Goal: Task Accomplishment & Management: Use online tool/utility

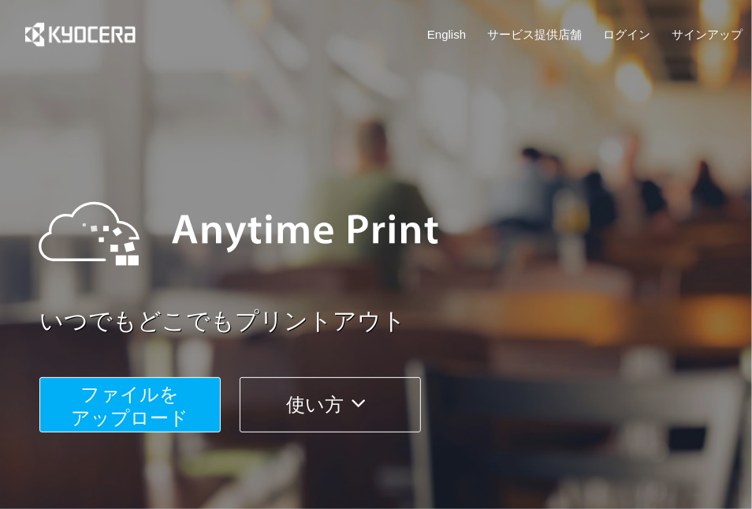
click at [143, 395] on span "ファイルを ​​アップロード" at bounding box center [131, 405] width 118 height 45
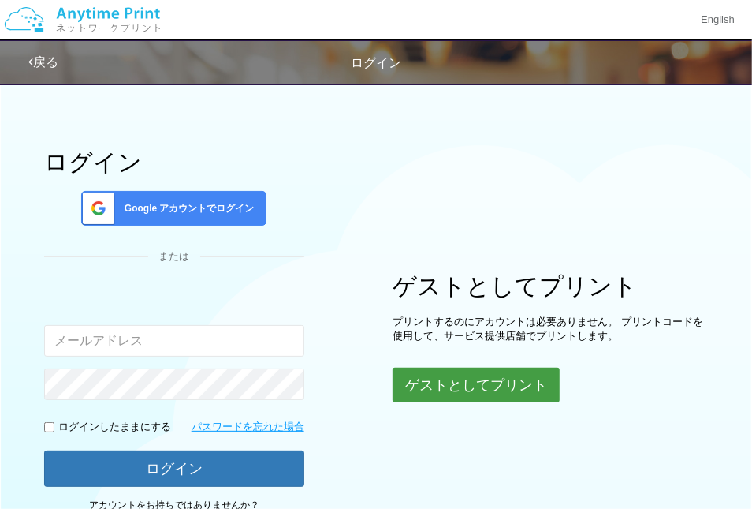
click at [466, 398] on button "ゲストとしてプリント" at bounding box center [476, 385] width 167 height 35
click at [450, 394] on button "ゲストとしてプリント" at bounding box center [476, 385] width 167 height 35
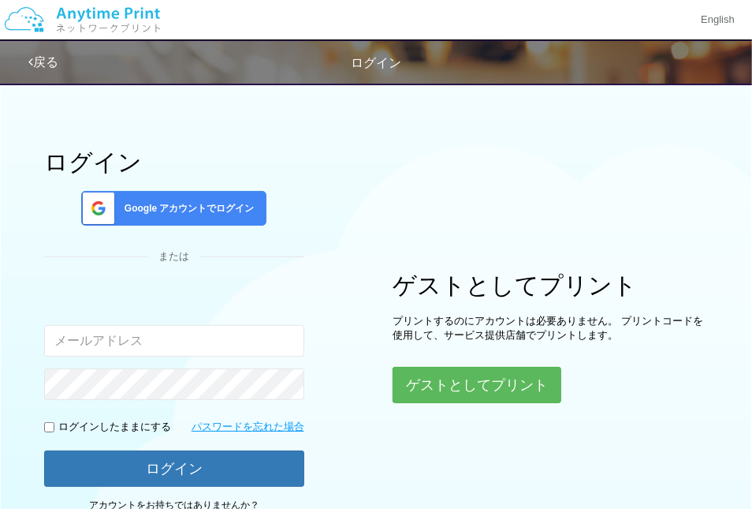
click at [410, 356] on div "ゲストとしてプリント プリントするのにアカウントは必要ありません。 プリントコードを使用して、サービス提供店舗でプリントします。 ゲストとしてプリント" at bounding box center [551, 337] width 316 height 131
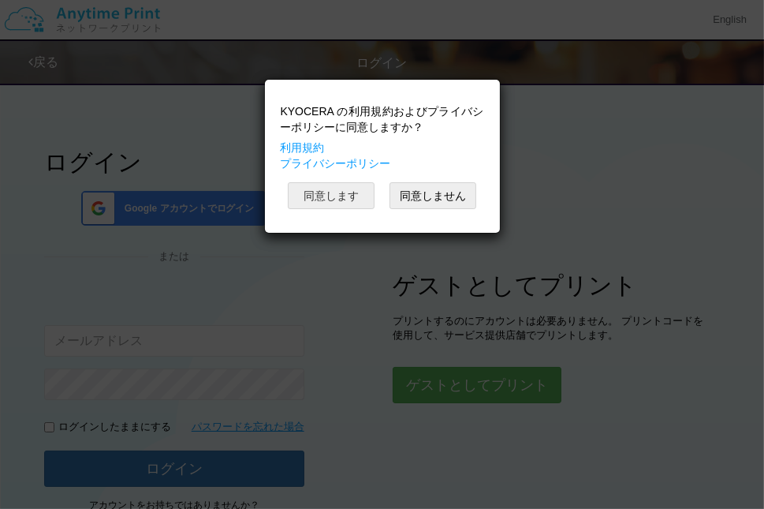
click at [324, 200] on button "同意します" at bounding box center [331, 195] width 87 height 27
click at [345, 201] on button "同意します" at bounding box center [331, 195] width 87 height 27
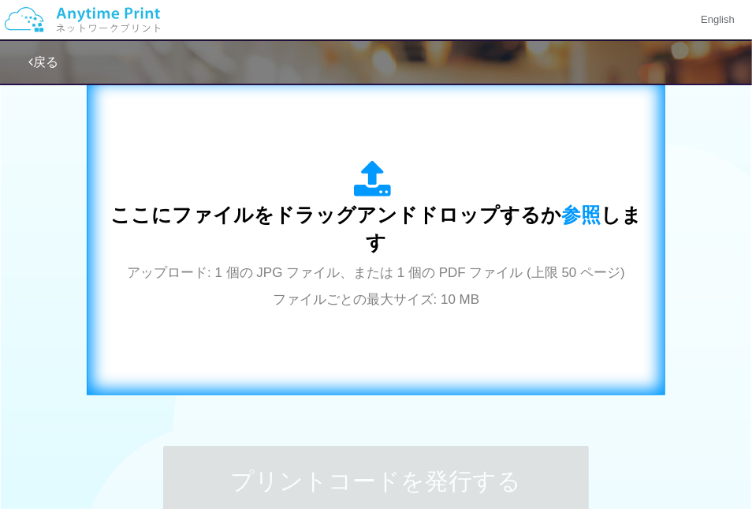
scroll to position [521, 0]
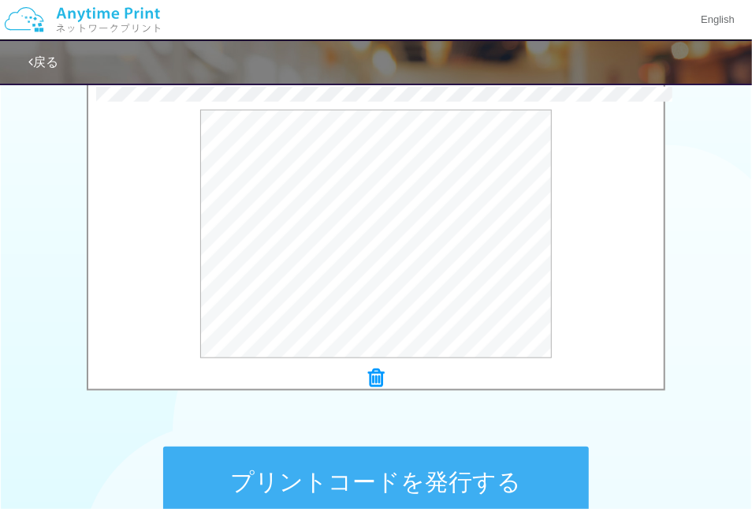
click at [513, 432] on div "プリントコードを発行する" at bounding box center [376, 482] width 473 height 166
click at [368, 476] on button "プリントコードを発行する" at bounding box center [376, 481] width 426 height 71
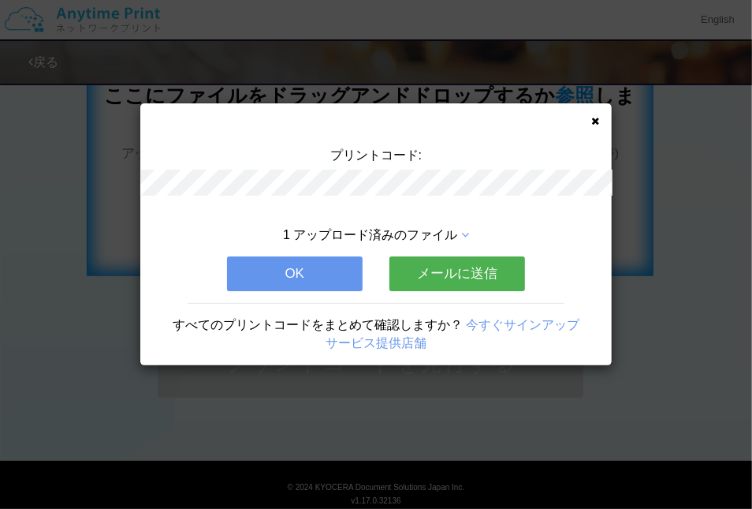
scroll to position [635, 0]
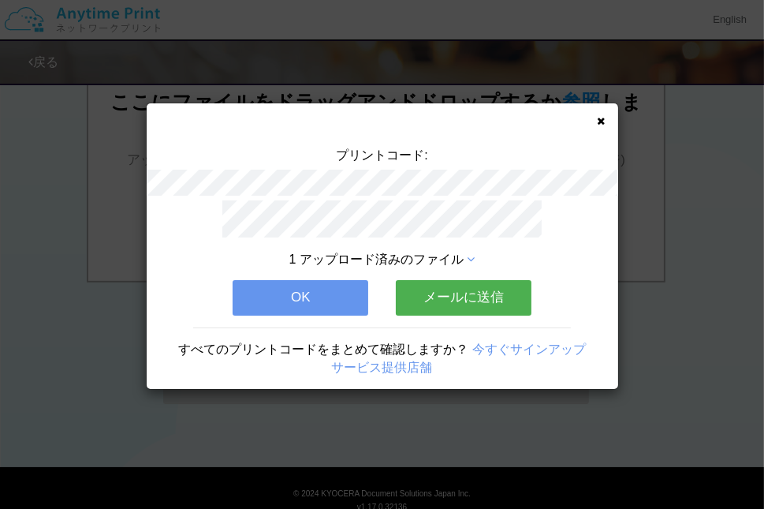
click at [268, 299] on button "OK" at bounding box center [301, 297] width 136 height 35
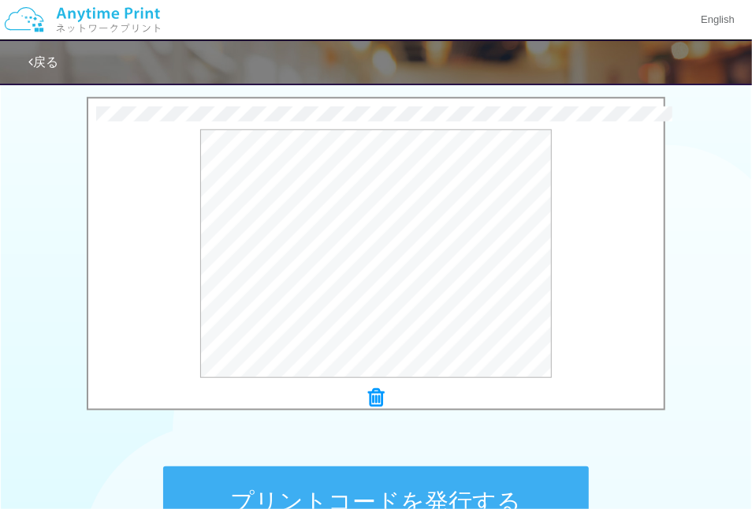
scroll to position [502, 0]
click at [350, 484] on button "プリントコードを発行する" at bounding box center [376, 501] width 426 height 71
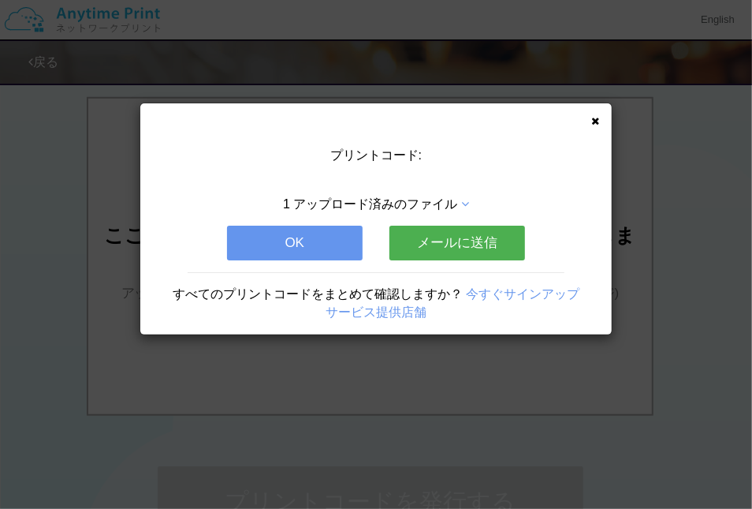
scroll to position [0, 0]
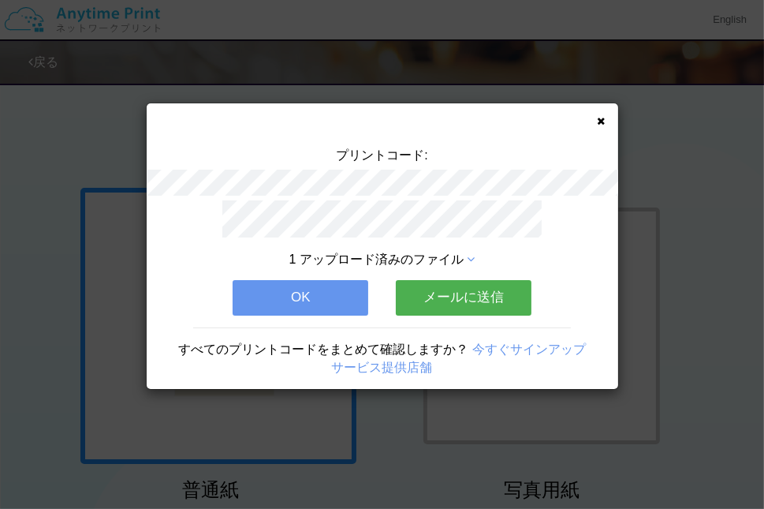
click at [310, 303] on button "OK" at bounding box center [301, 297] width 136 height 35
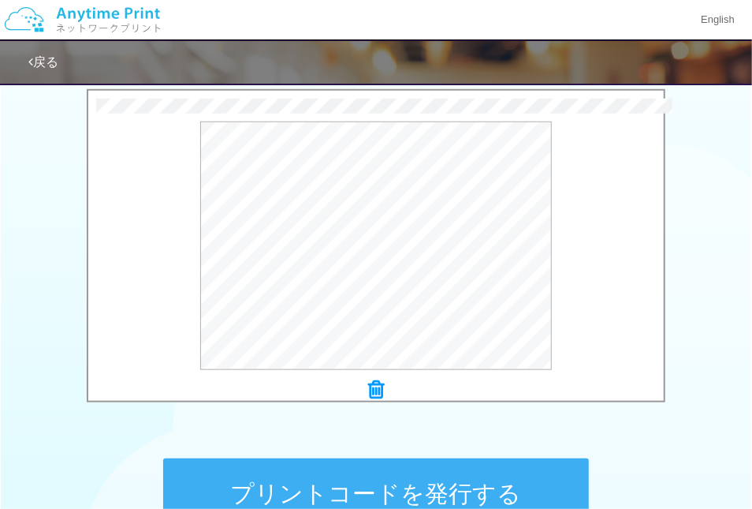
scroll to position [524, 0]
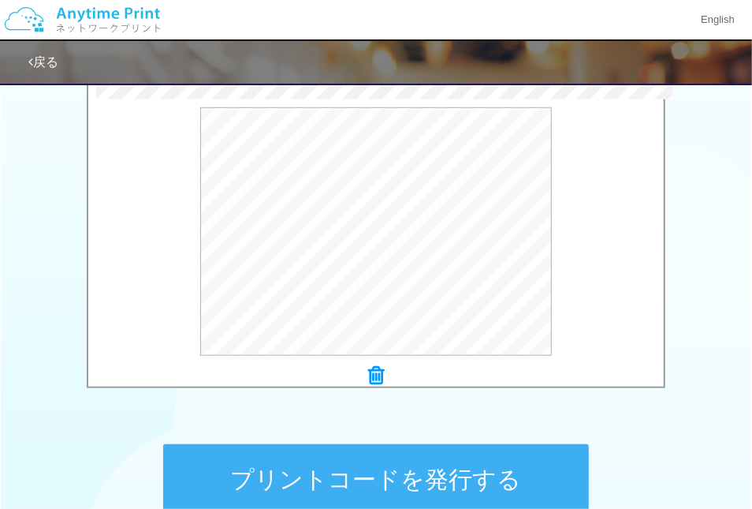
click at [304, 479] on button "プリントコードを発行する" at bounding box center [376, 479] width 426 height 71
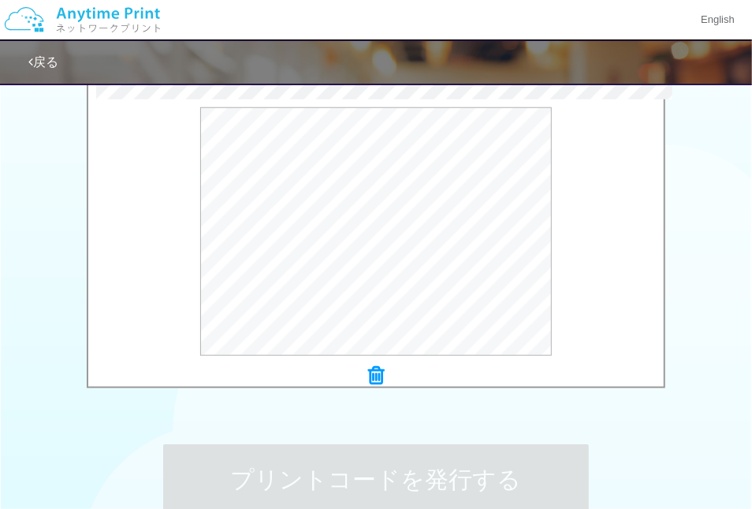
scroll to position [0, 0]
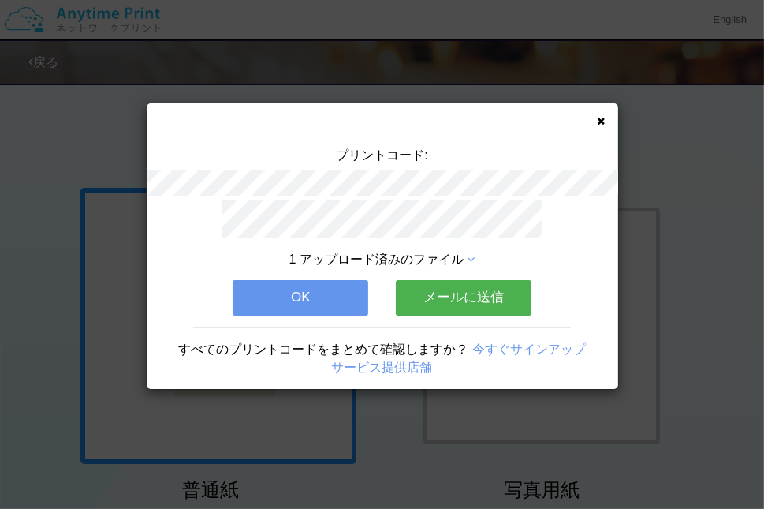
click at [607, 120] on div "プリントコード: 1 アップロード済みのファイル OK メールに送信 すべてのプリントコードをまとめて確認しますか？ 今すぐサインアップ サービス提供店舗" at bounding box center [383, 246] width 472 height 286
click at [600, 125] on icon at bounding box center [602, 121] width 8 height 10
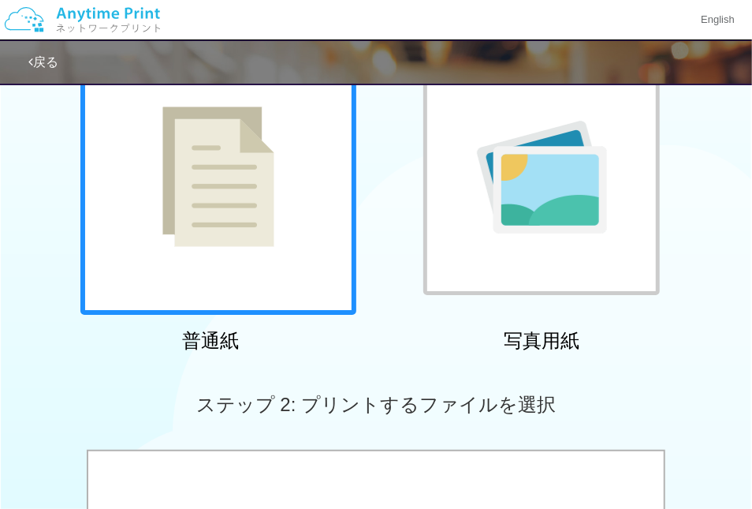
scroll to position [116, 0]
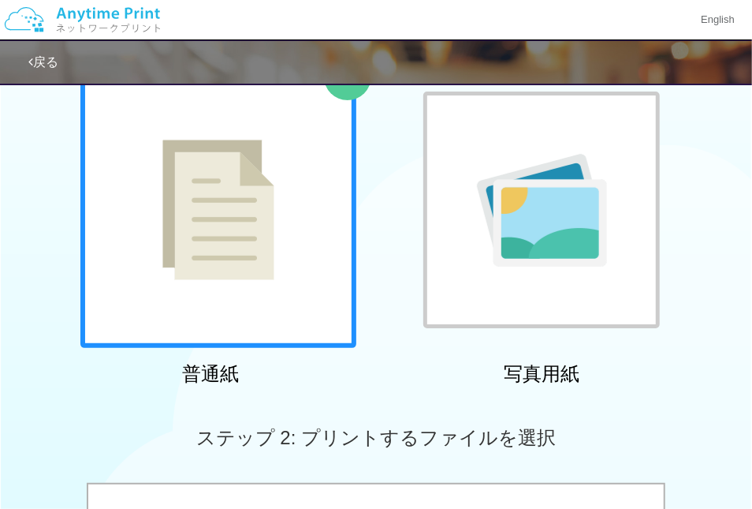
click at [57, 251] on div "普通紙 写真用紙" at bounding box center [376, 232] width 752 height 320
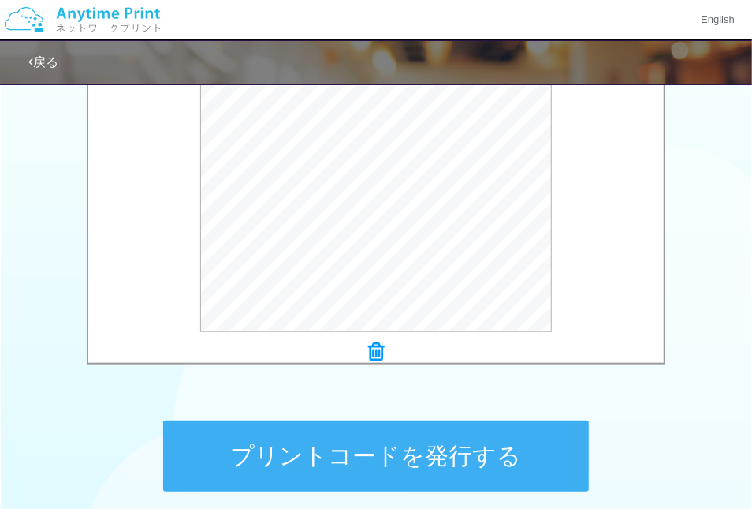
scroll to position [547, 0]
click at [360, 450] on button "プリントコードを発行する" at bounding box center [376, 455] width 426 height 71
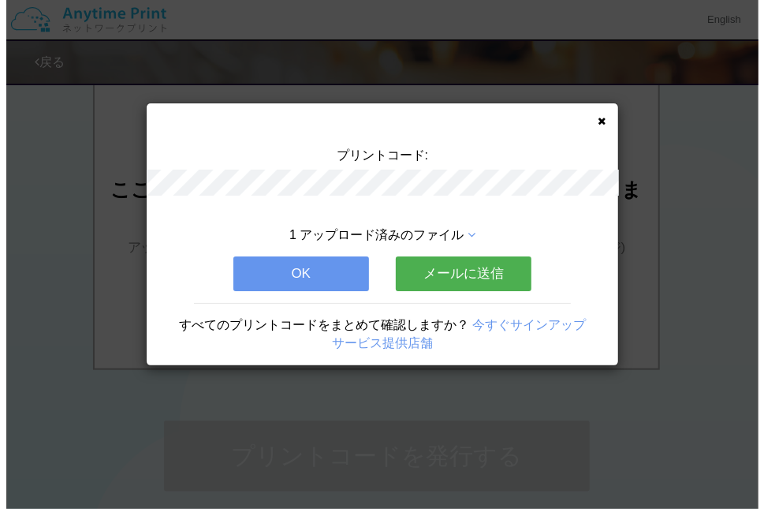
scroll to position [0, 0]
